Goal: Find specific page/section: Find specific page/section

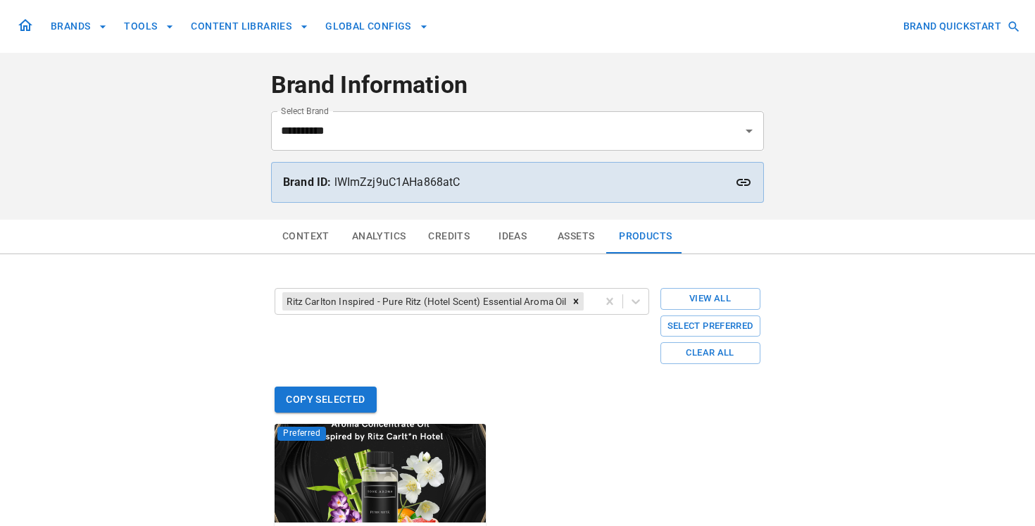
click at [27, 27] on icon at bounding box center [25, 25] width 14 height 12
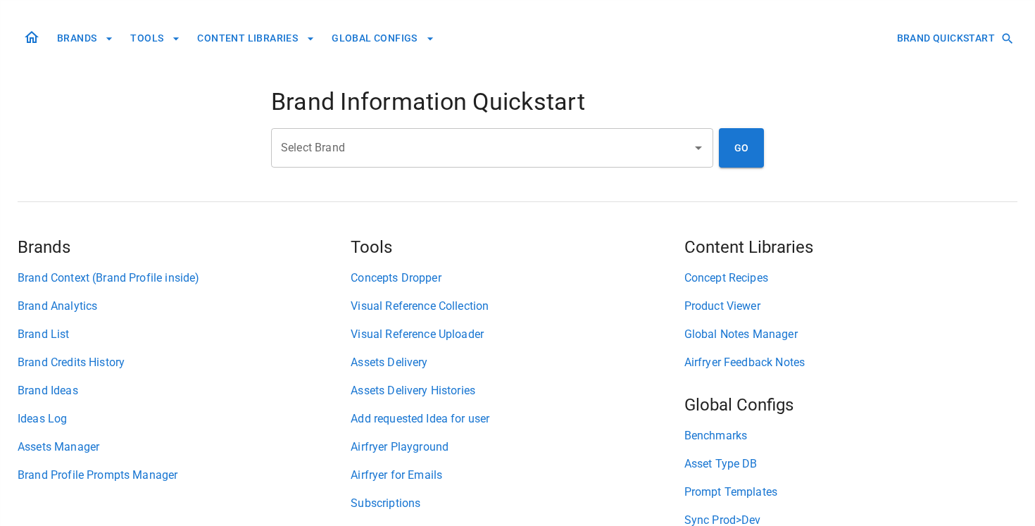
click at [423, 155] on input "Select Brand" at bounding box center [481, 147] width 408 height 27
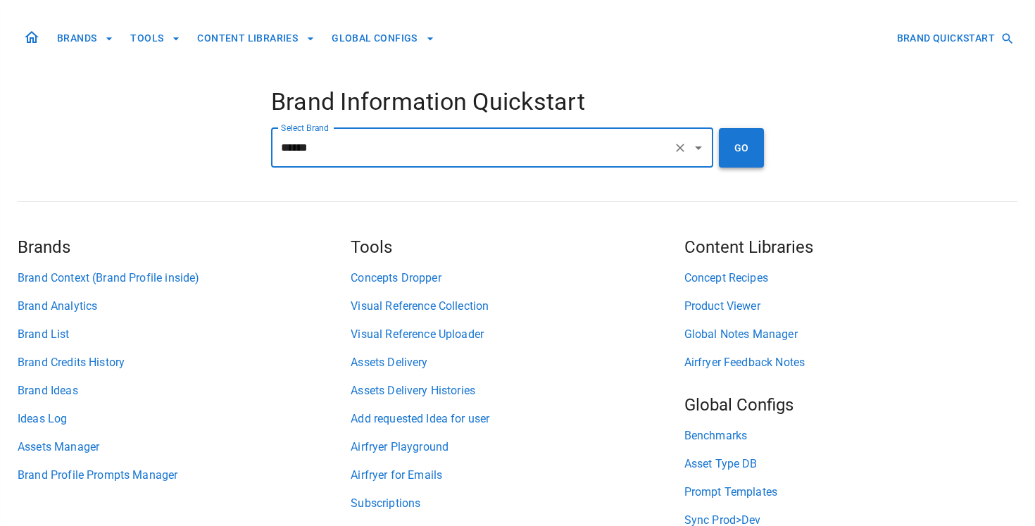
type input "******"
click at [743, 148] on button "GO" at bounding box center [741, 147] width 45 height 39
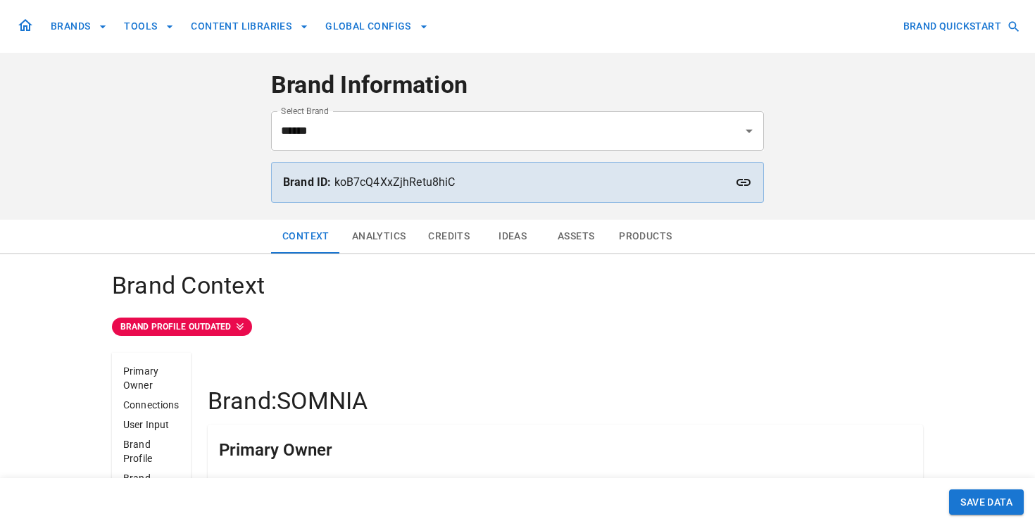
click at [588, 232] on button "Assets" at bounding box center [575, 237] width 63 height 34
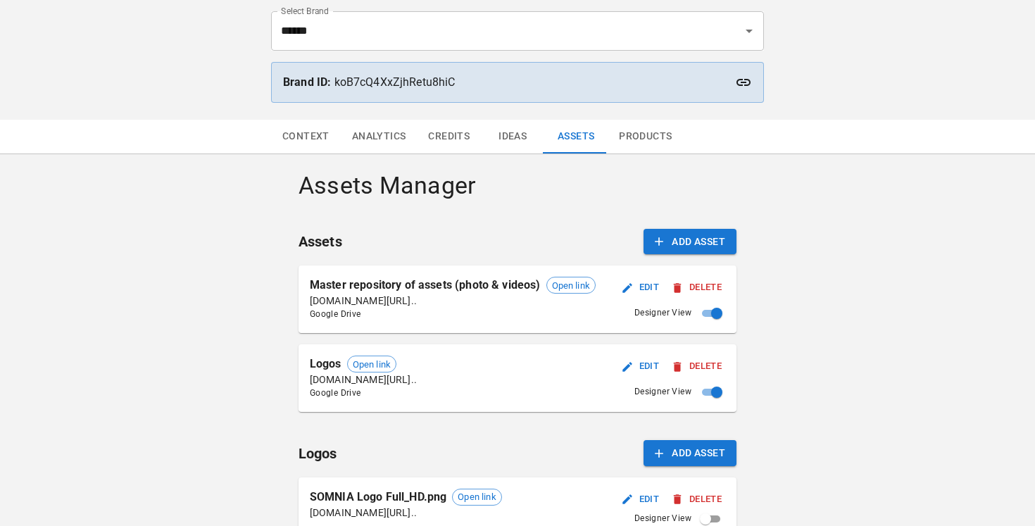
scroll to position [115, 0]
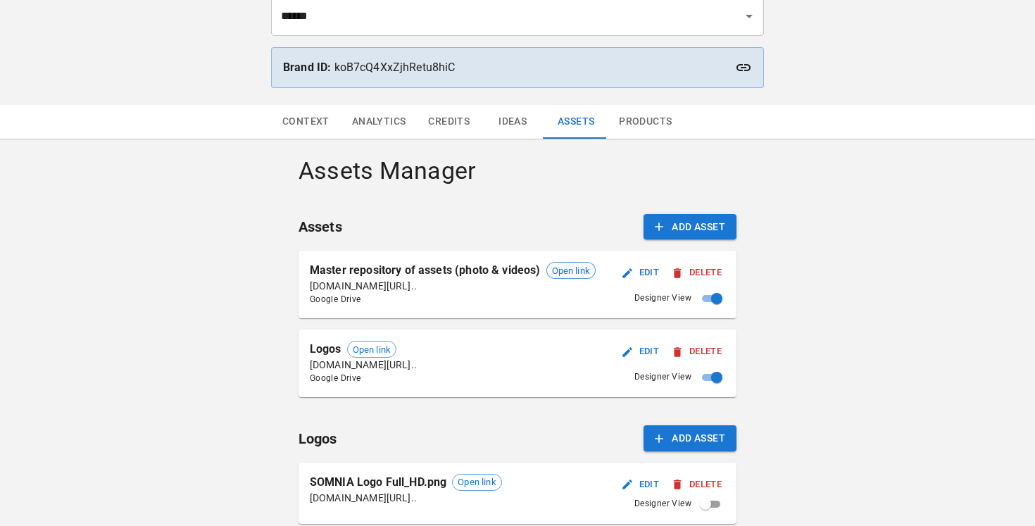
click at [576, 265] on span "Open link" at bounding box center [571, 271] width 48 height 14
